Goal: Information Seeking & Learning: Learn about a topic

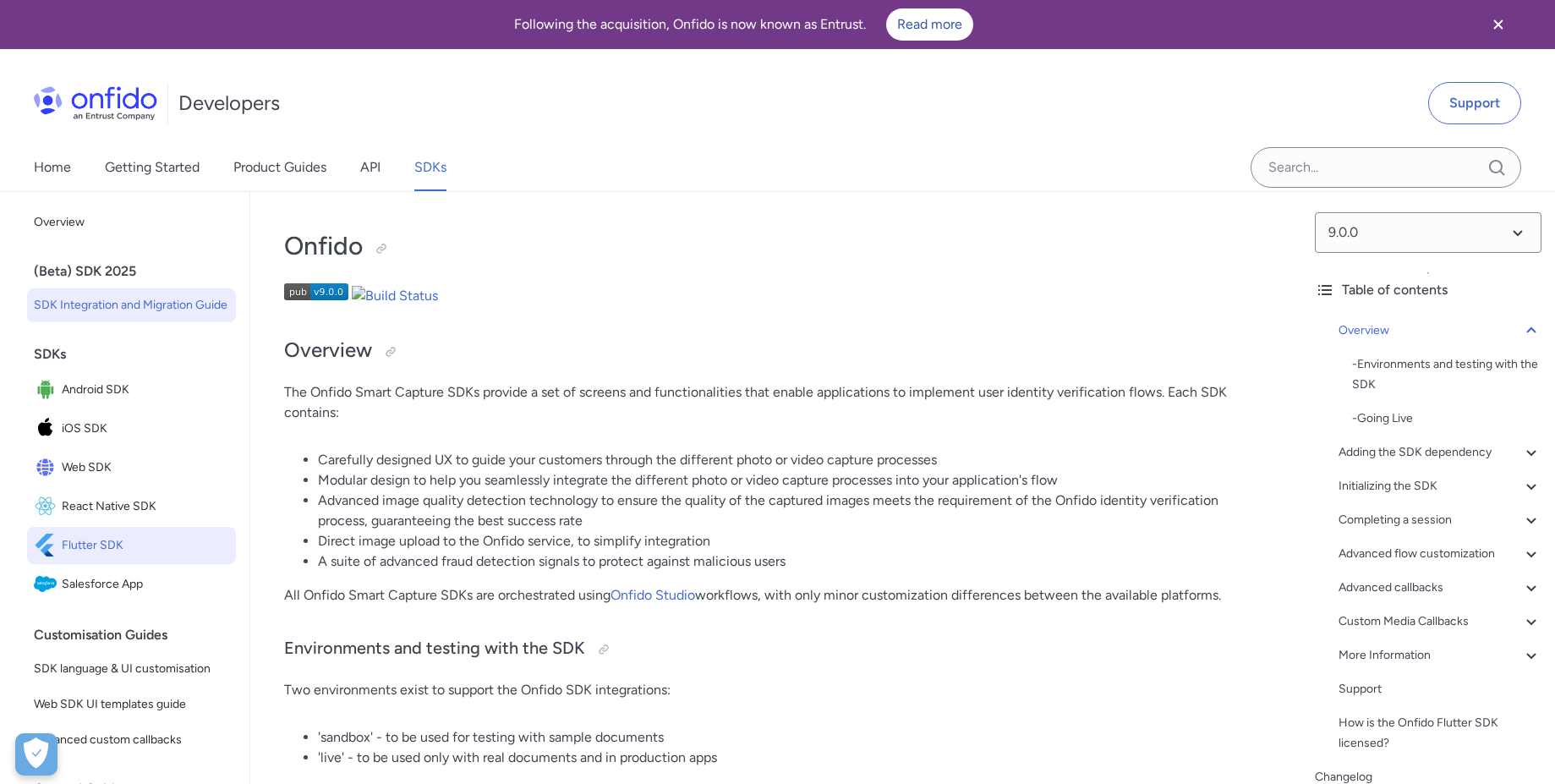
click at [97, 311] on span "SDK Integration and Migration Guide" at bounding box center [131, 305] width 195 height 20
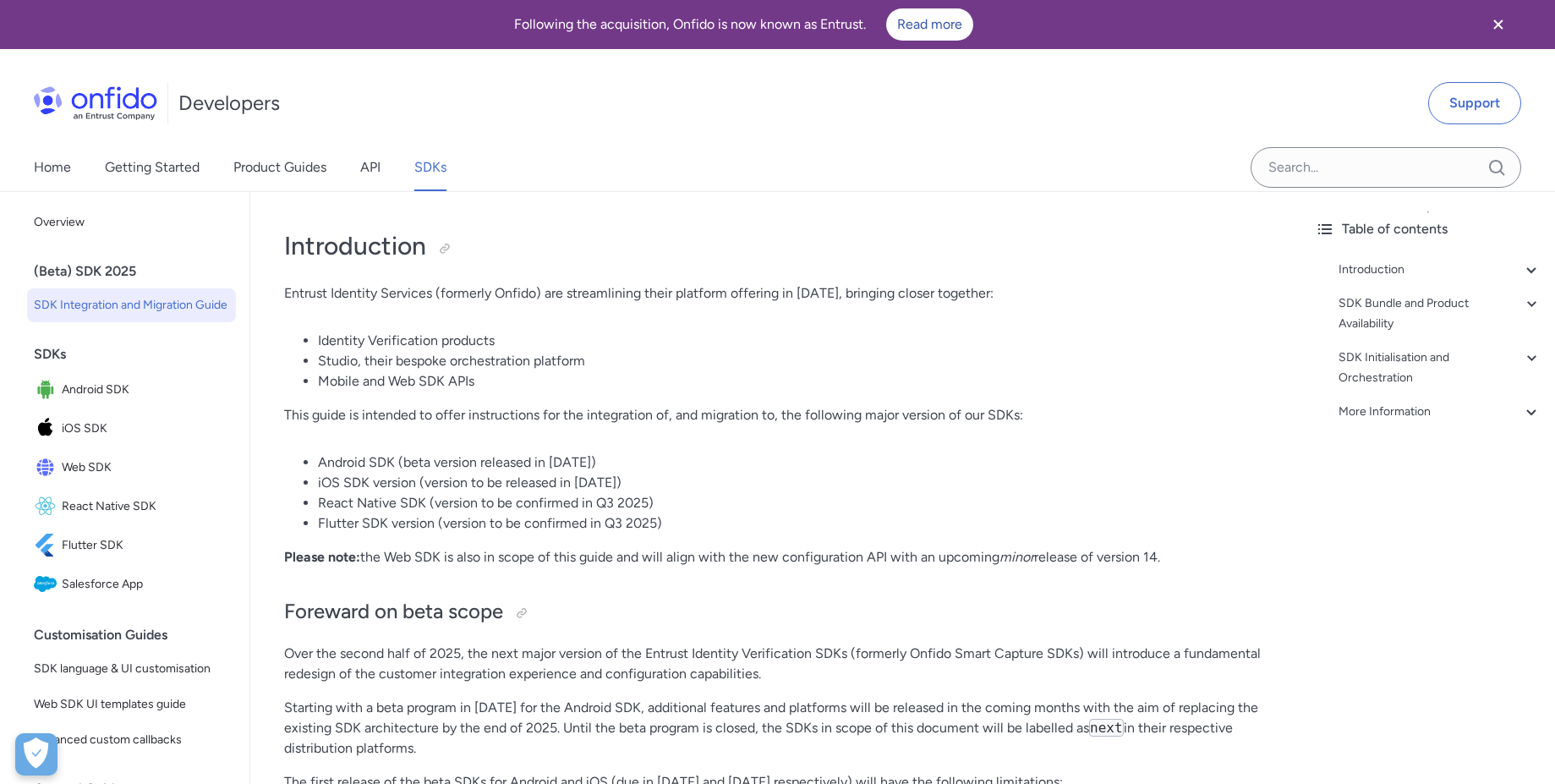
drag, startPoint x: 655, startPoint y: 460, endPoint x: 314, endPoint y: 469, distance: 341.1
click at [314, 469] on ul "Android SDK (beta version released in [DATE]) iOS SDK version (version to be re…" at bounding box center [775, 493] width 984 height 81
drag, startPoint x: 669, startPoint y: 518, endPoint x: 316, endPoint y: 530, distance: 353.2
click at [316, 530] on ul "Android SDK (beta version released in [DATE]) iOS SDK version (version to be re…" at bounding box center [775, 493] width 984 height 81
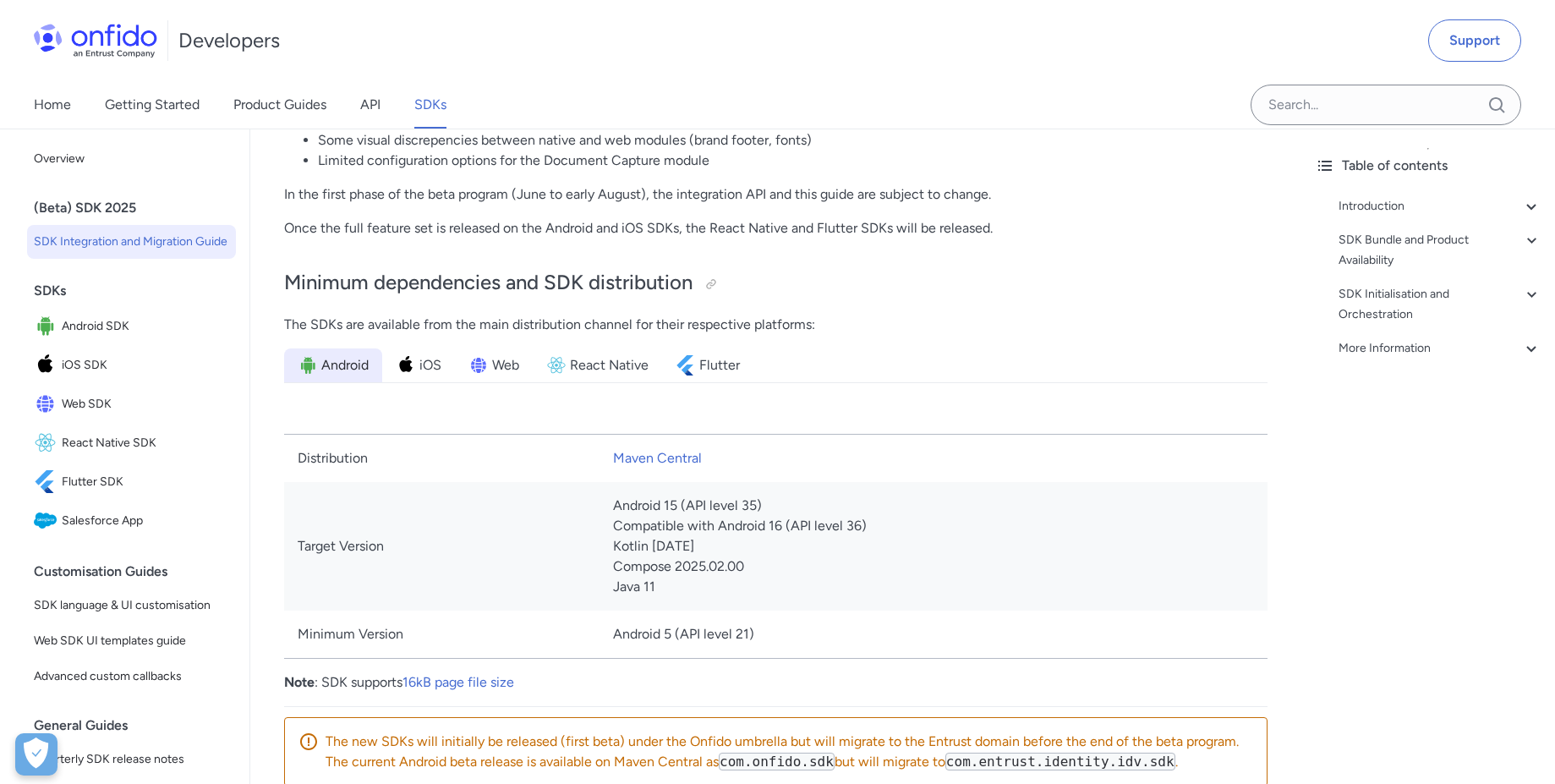
scroll to position [913, 0]
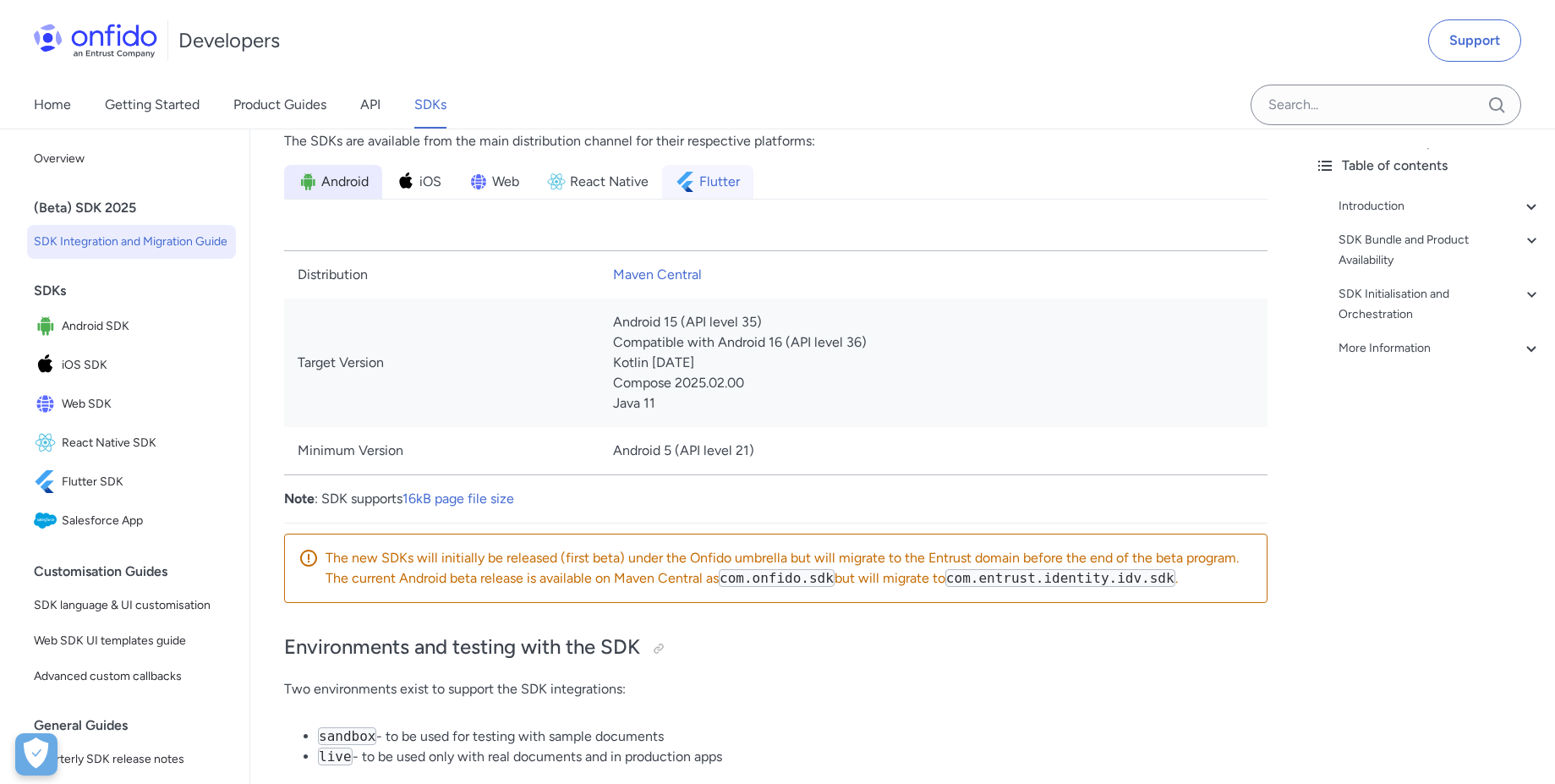
click at [725, 174] on span "Flutter" at bounding box center [720, 181] width 41 height 20
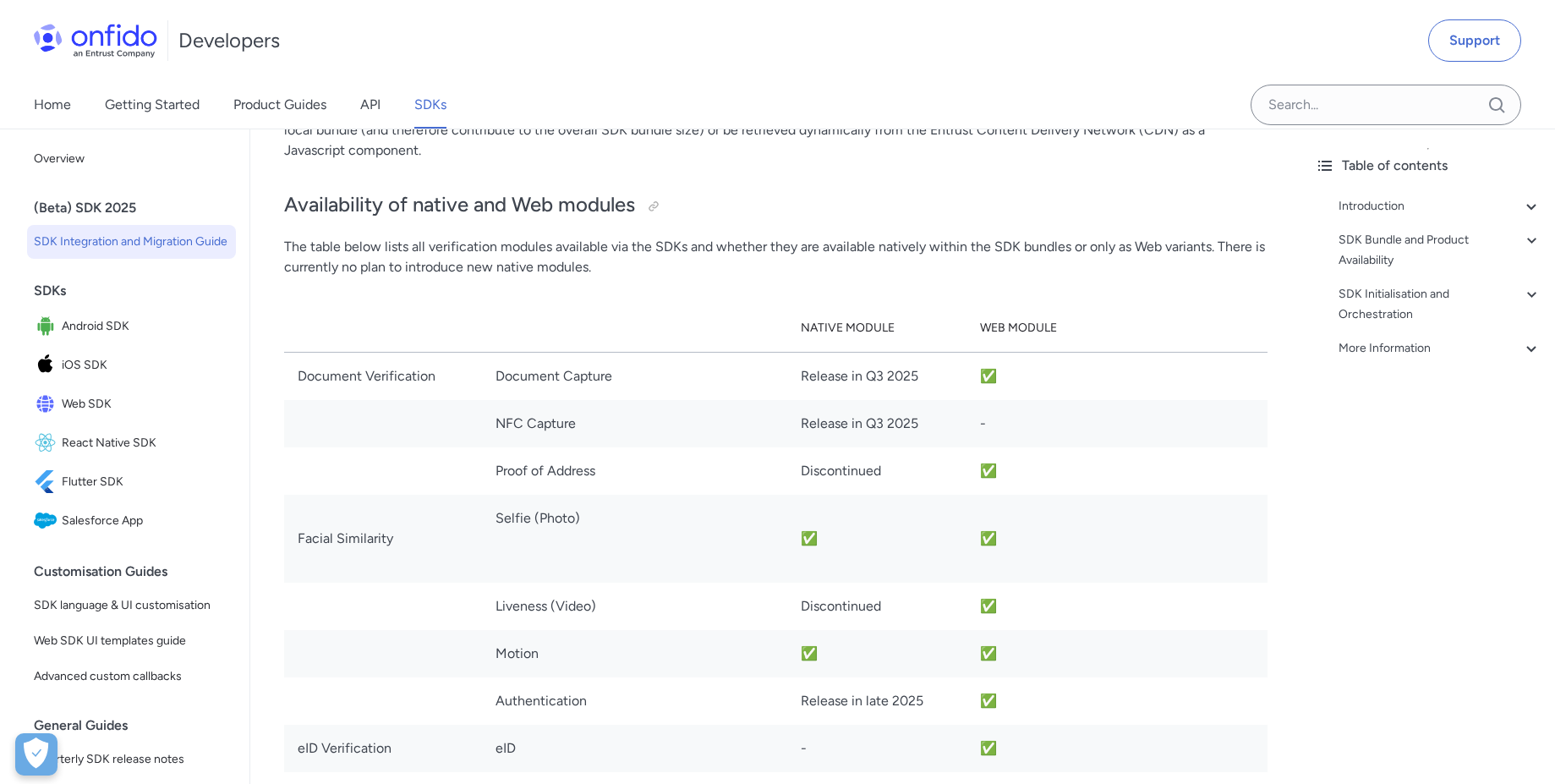
scroll to position [2131, 0]
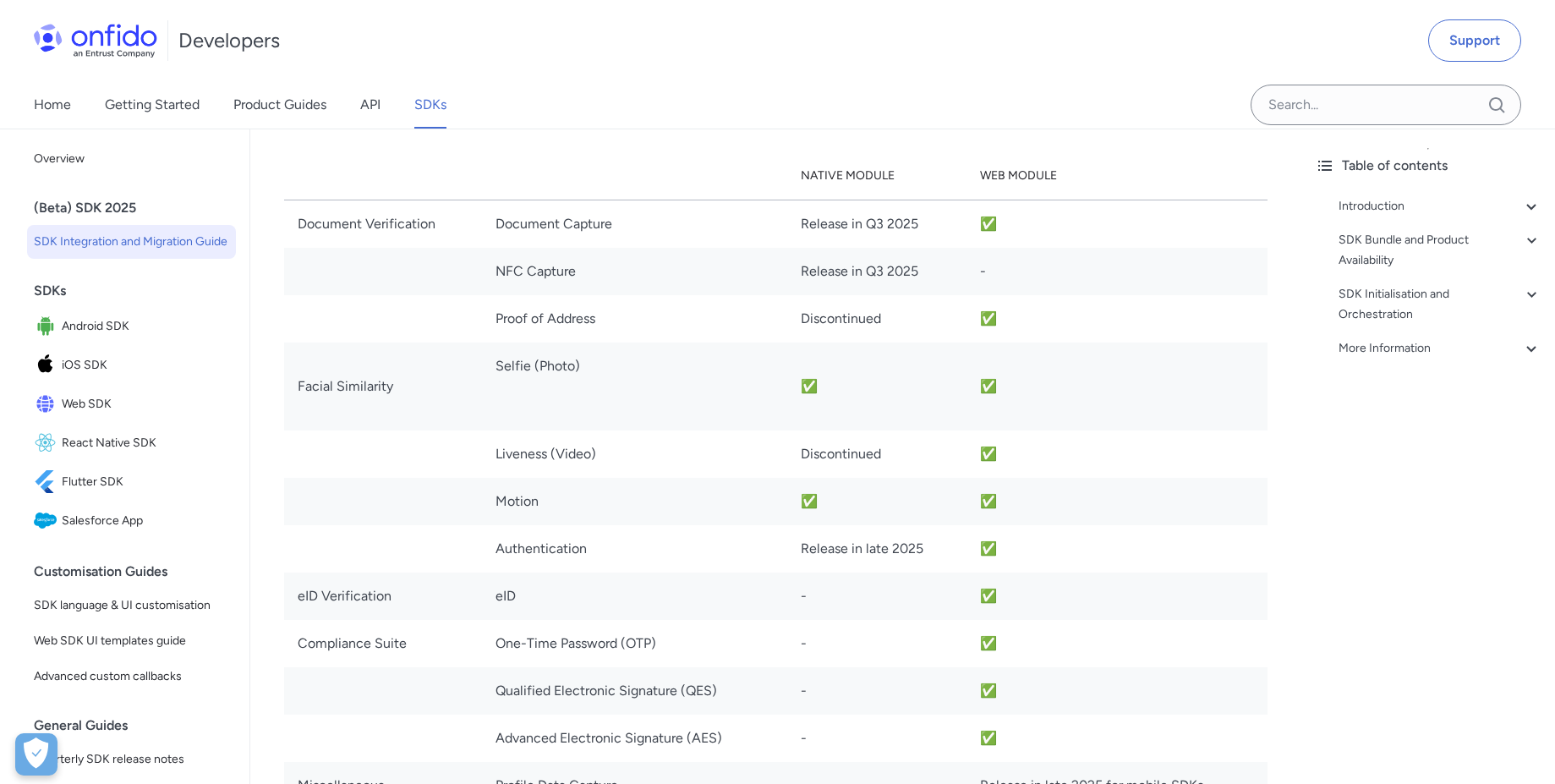
click at [844, 320] on td "Discontinued" at bounding box center [878, 319] width 180 height 48
click at [851, 456] on td "Discontinued" at bounding box center [878, 454] width 180 height 48
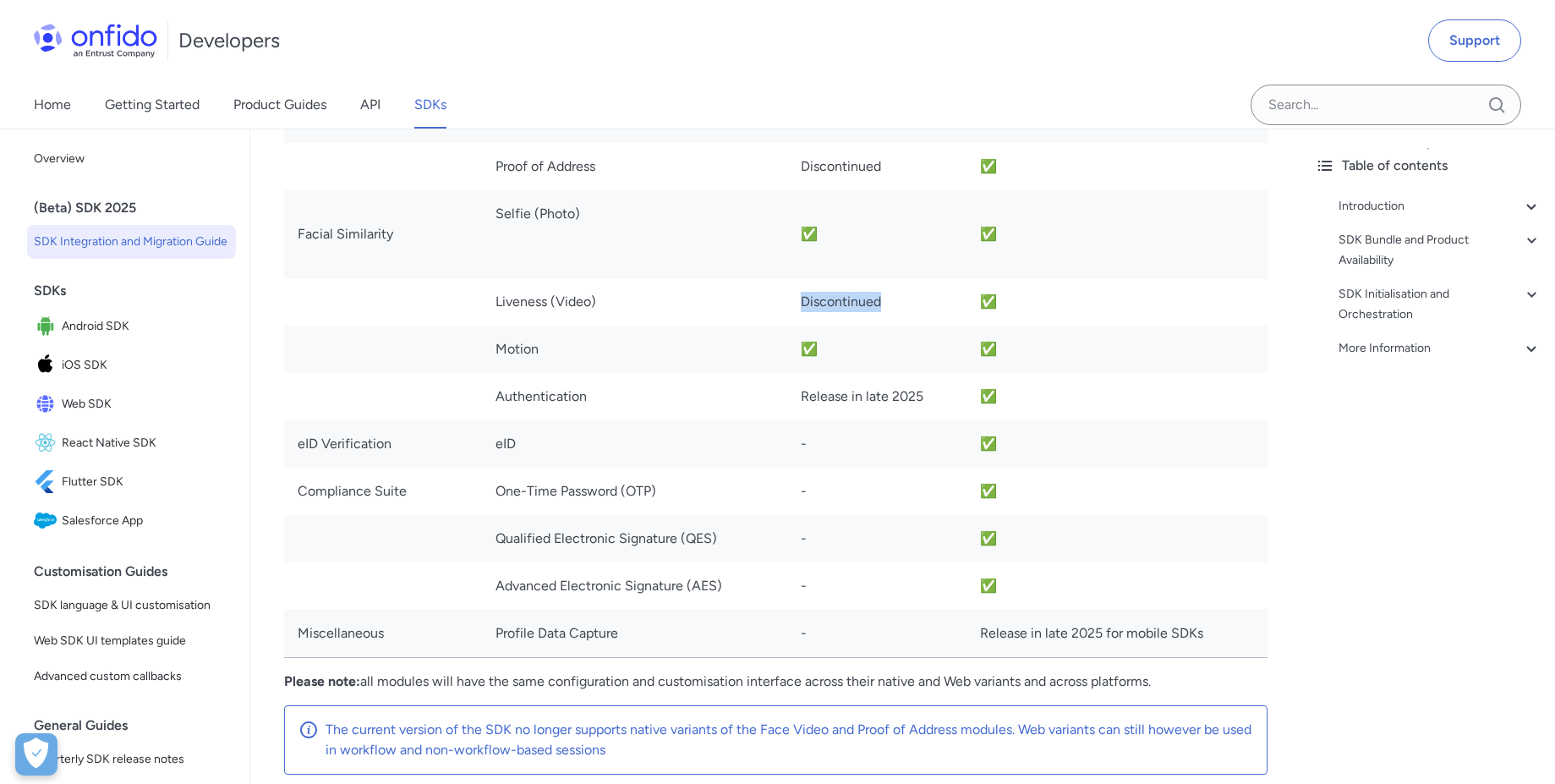
scroll to position [1979, 0]
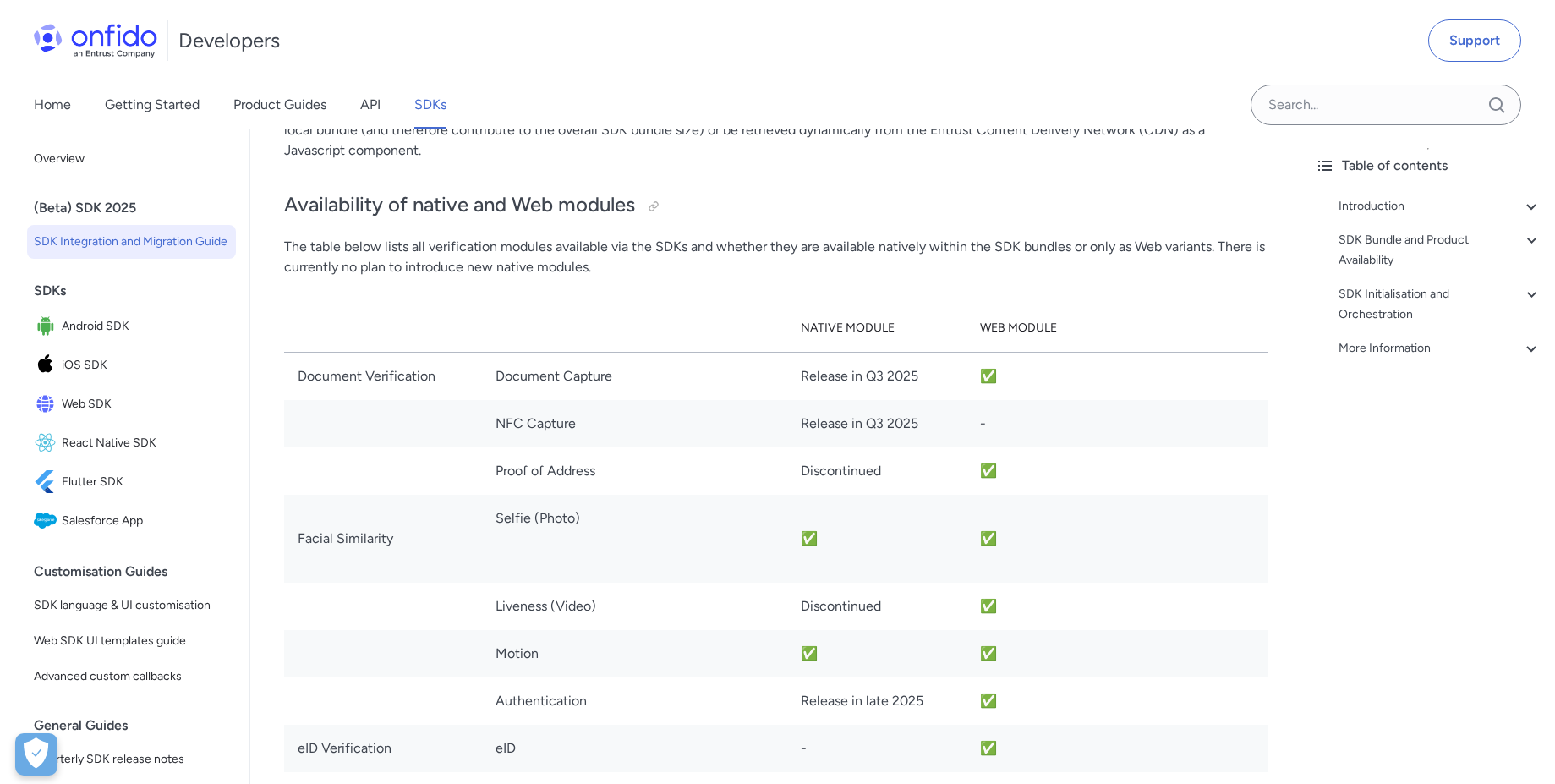
drag, startPoint x: 499, startPoint y: 521, endPoint x: 617, endPoint y: 521, distance: 118.0
click at [617, 521] on td "Selfie (Photo)" at bounding box center [634, 538] width 304 height 88
drag, startPoint x: 499, startPoint y: 514, endPoint x: 615, endPoint y: 514, distance: 116.0
click at [615, 514] on td "Selfie (Photo)" at bounding box center [634, 538] width 304 height 88
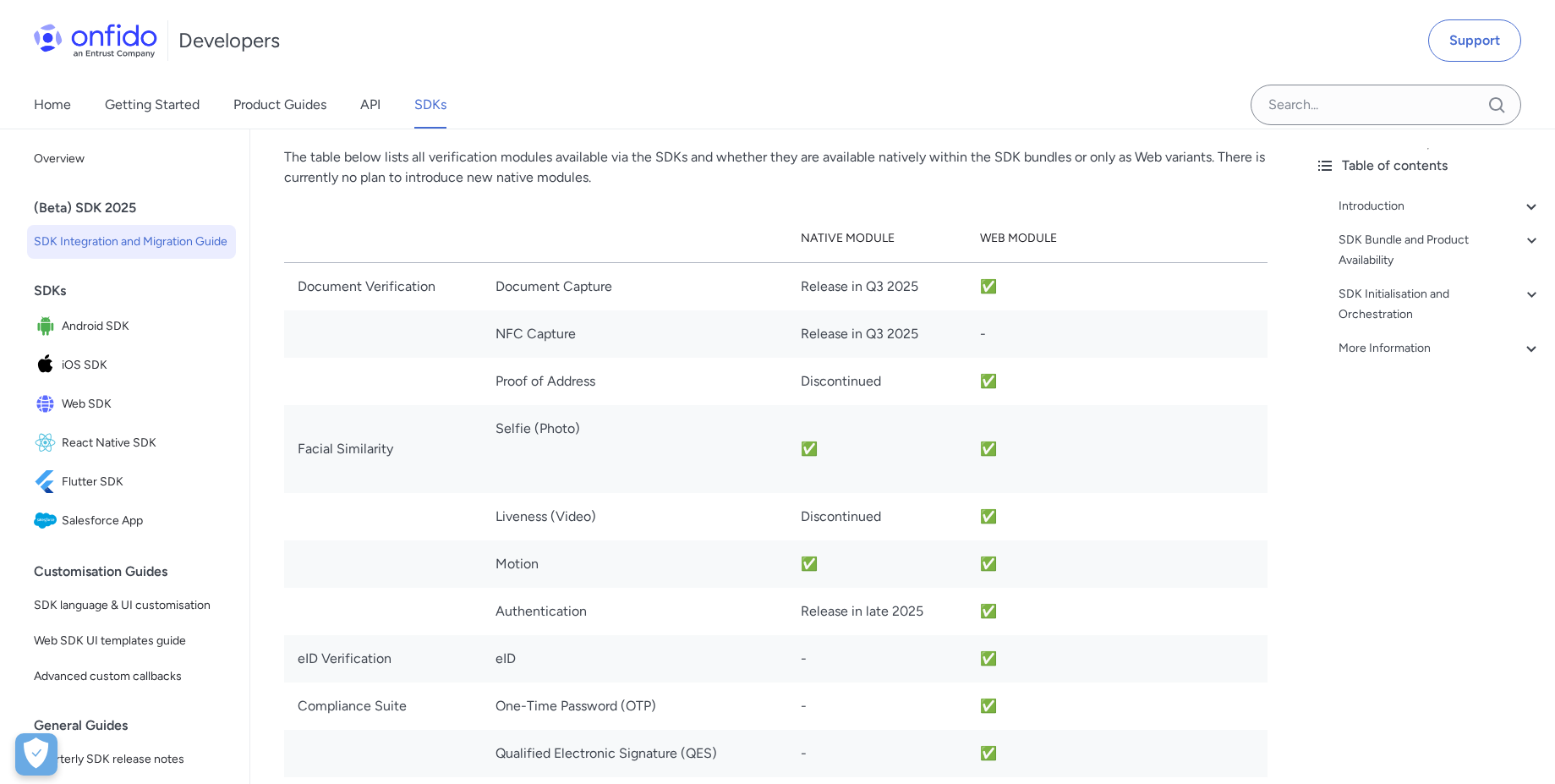
scroll to position [2131, 0]
